Goal: Task Accomplishment & Management: Use online tool/utility

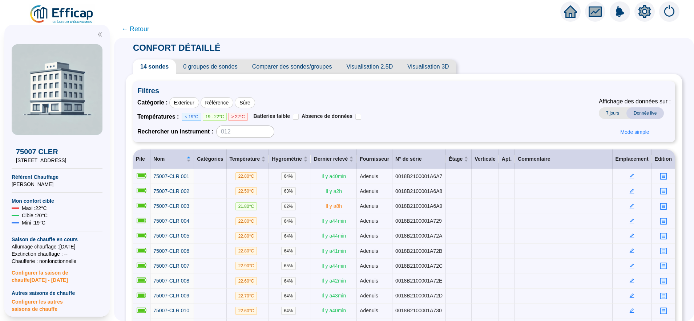
scroll to position [60, 0]
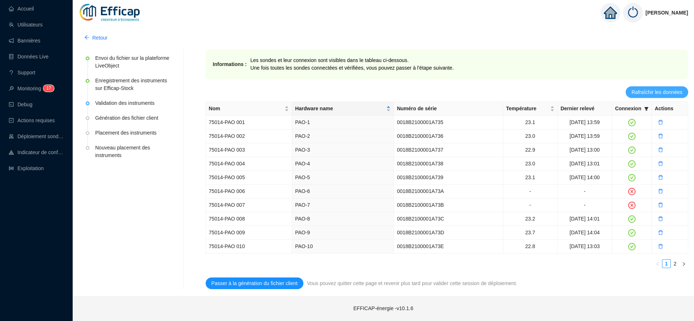
click at [643, 93] on span "Rafraîchir les données" at bounding box center [656, 93] width 51 height 8
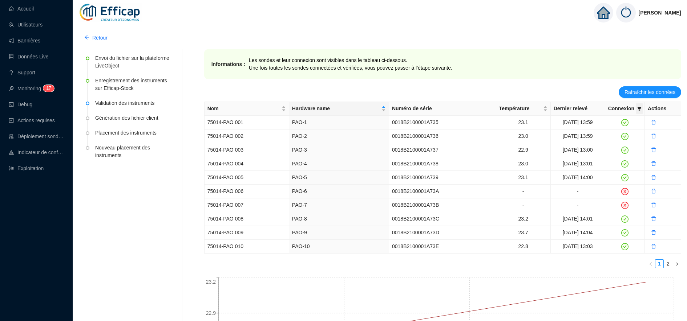
click at [642, 107] on span at bounding box center [639, 109] width 7 height 11
click at [624, 135] on span "Invalide" at bounding box center [615, 134] width 25 height 6
checkbox input "true"
click at [634, 151] on span "OK" at bounding box center [633, 149] width 7 height 8
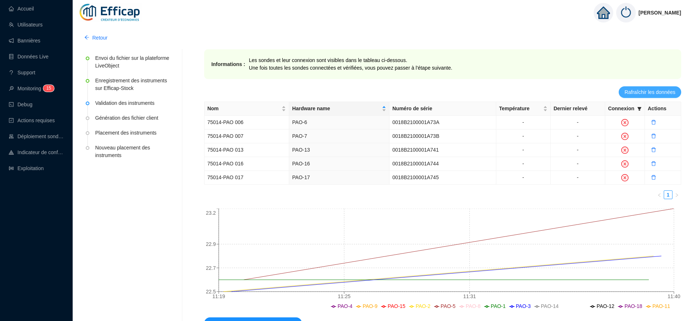
click at [649, 93] on span "Rafraîchir les données" at bounding box center [649, 93] width 51 height 8
click at [102, 35] on span "Retour" at bounding box center [99, 38] width 15 height 8
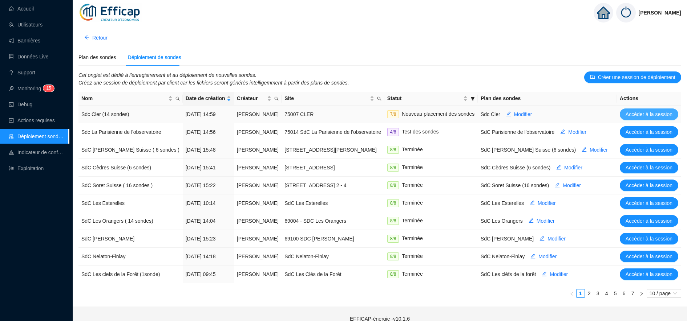
click at [637, 115] on span "Accéder à la session" at bounding box center [648, 115] width 47 height 8
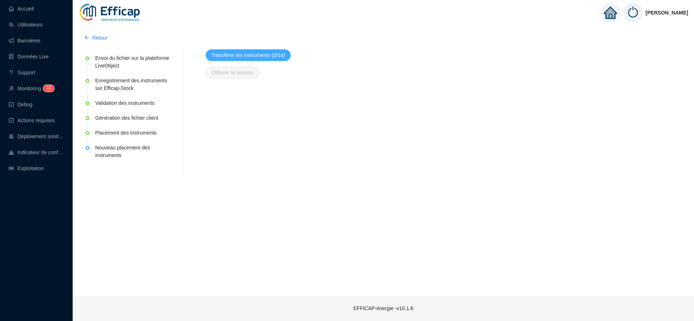
click at [263, 57] on span "Transférer les instruments (0/14)" at bounding box center [248, 56] width 74 height 8
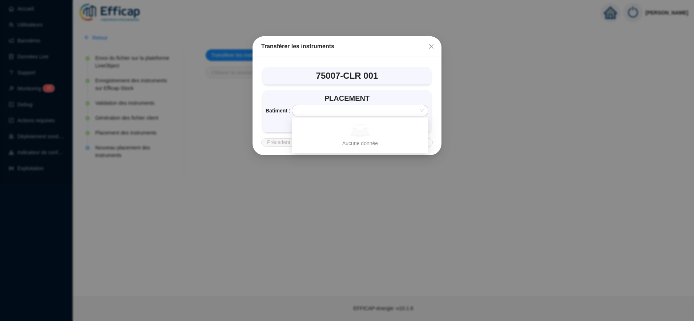
click at [314, 109] on input "search" at bounding box center [356, 110] width 121 height 11
click at [430, 50] on button "Close" at bounding box center [431, 47] width 12 height 12
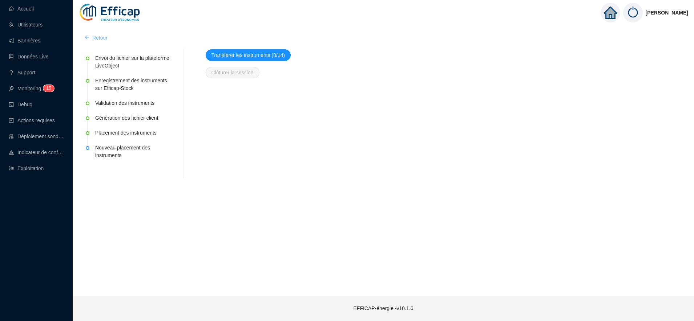
click at [107, 38] on span "Retour" at bounding box center [99, 38] width 15 height 8
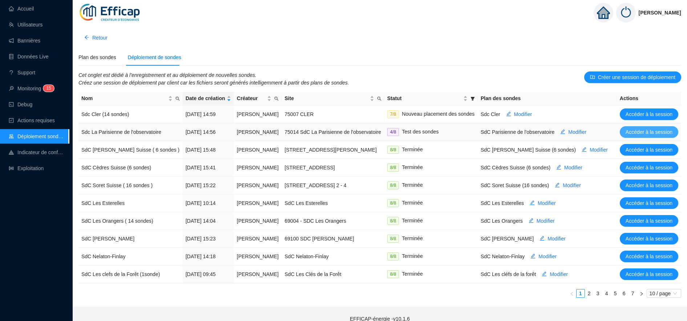
click at [649, 133] on span "Accéder à la session" at bounding box center [648, 133] width 47 height 8
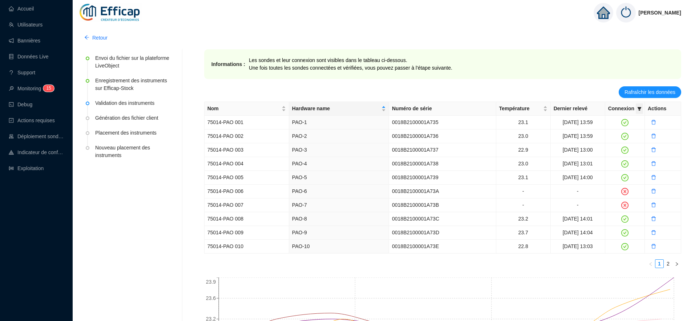
click at [640, 110] on icon "filter" at bounding box center [639, 109] width 4 height 4
click at [623, 135] on span "Invalide" at bounding box center [615, 134] width 25 height 6
checkbox input "true"
click at [630, 147] on span "OK" at bounding box center [633, 149] width 7 height 8
click at [636, 92] on span "Rafraîchir les données" at bounding box center [649, 93] width 51 height 8
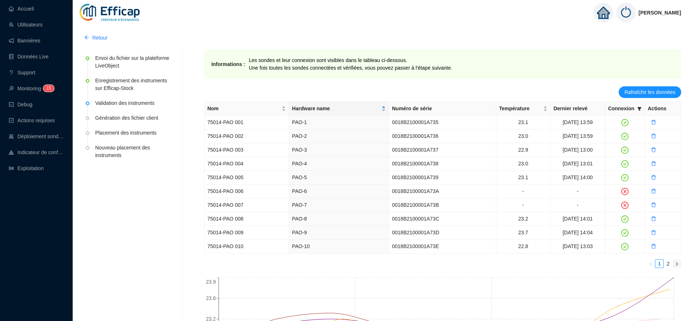
click at [676, 265] on icon "right" at bounding box center [676, 264] width 4 height 4
